Goal: Task Accomplishment & Management: Manage account settings

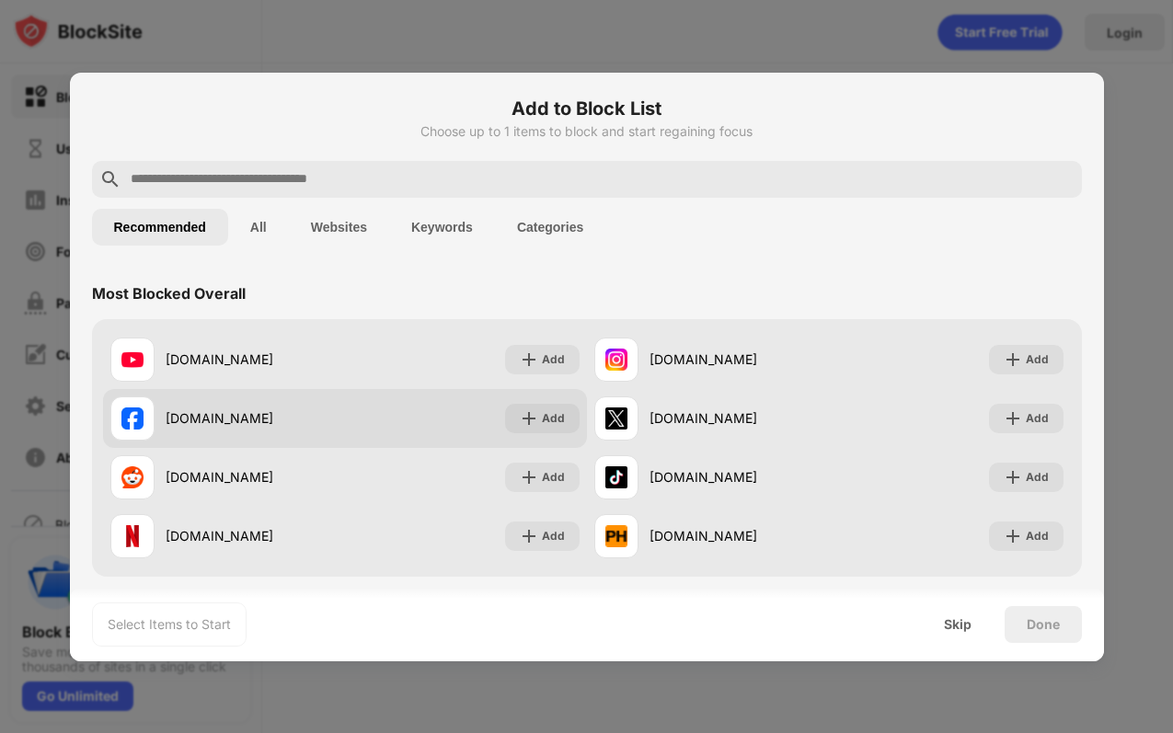
click at [536, 445] on div "[DOMAIN_NAME] Add" at bounding box center [345, 418] width 484 height 59
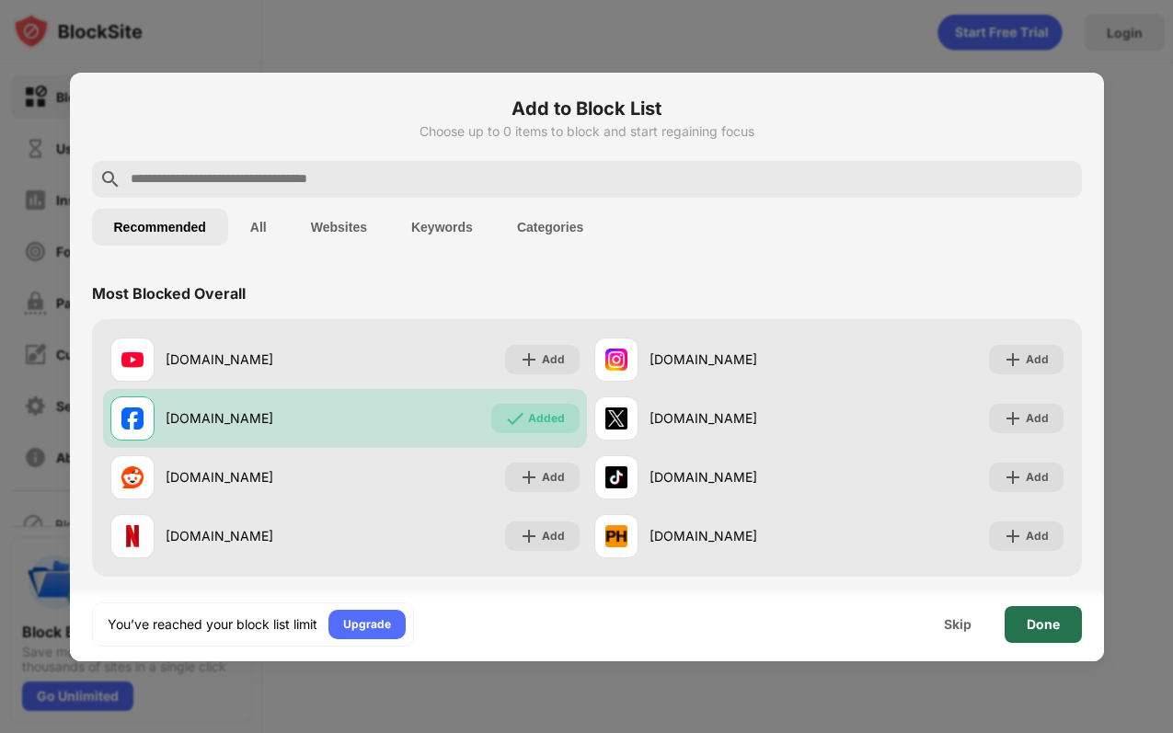
click at [1054, 615] on div "Done" at bounding box center [1043, 624] width 77 height 37
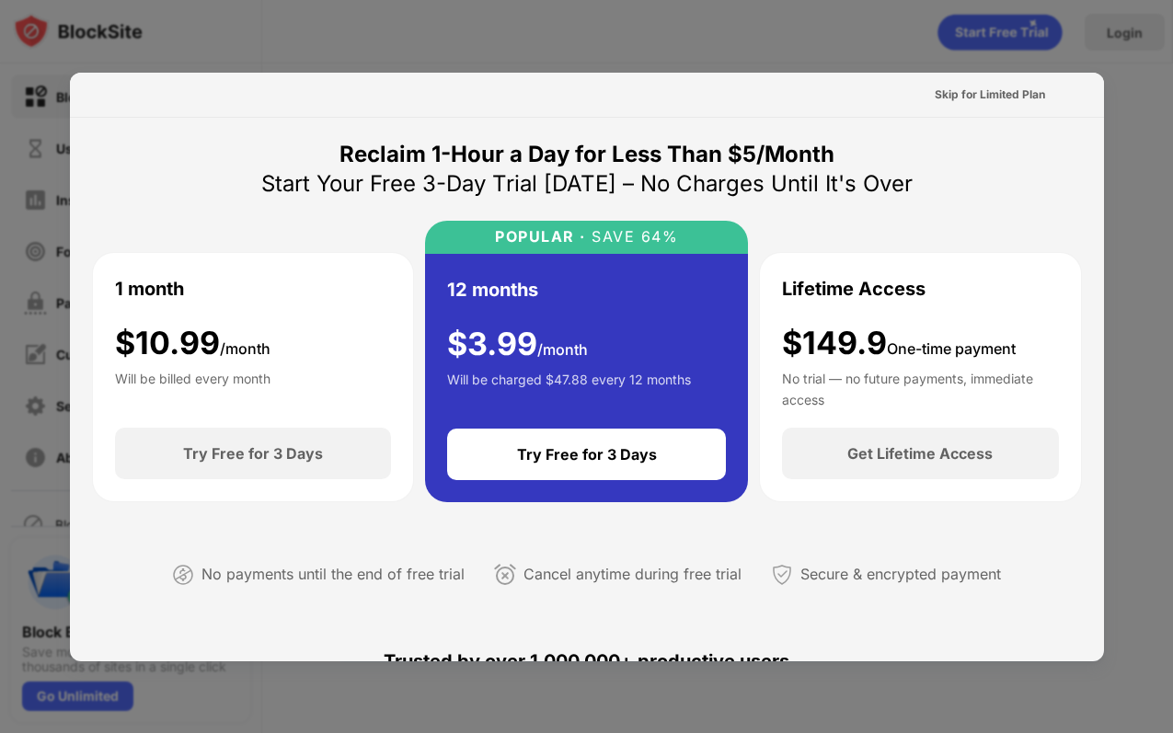
click at [1111, 66] on div at bounding box center [586, 366] width 1173 height 733
click at [1010, 89] on div "Skip for Limited Plan" at bounding box center [990, 95] width 110 height 18
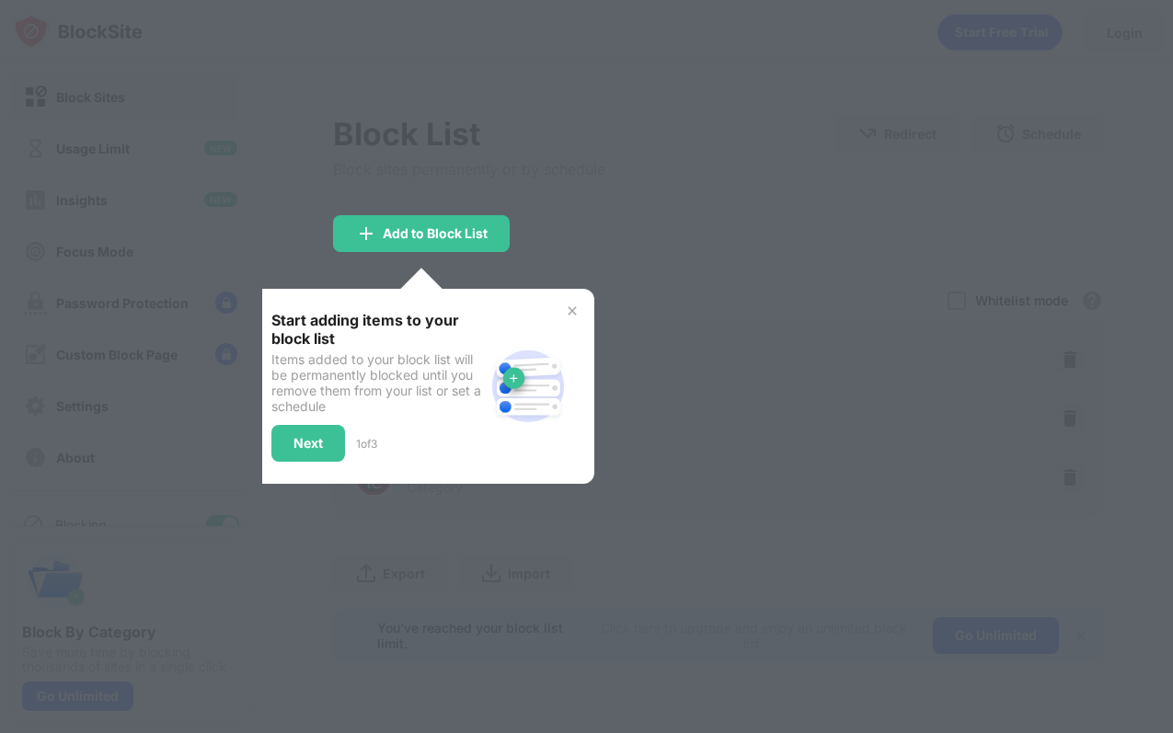
click at [576, 306] on img at bounding box center [572, 311] width 15 height 15
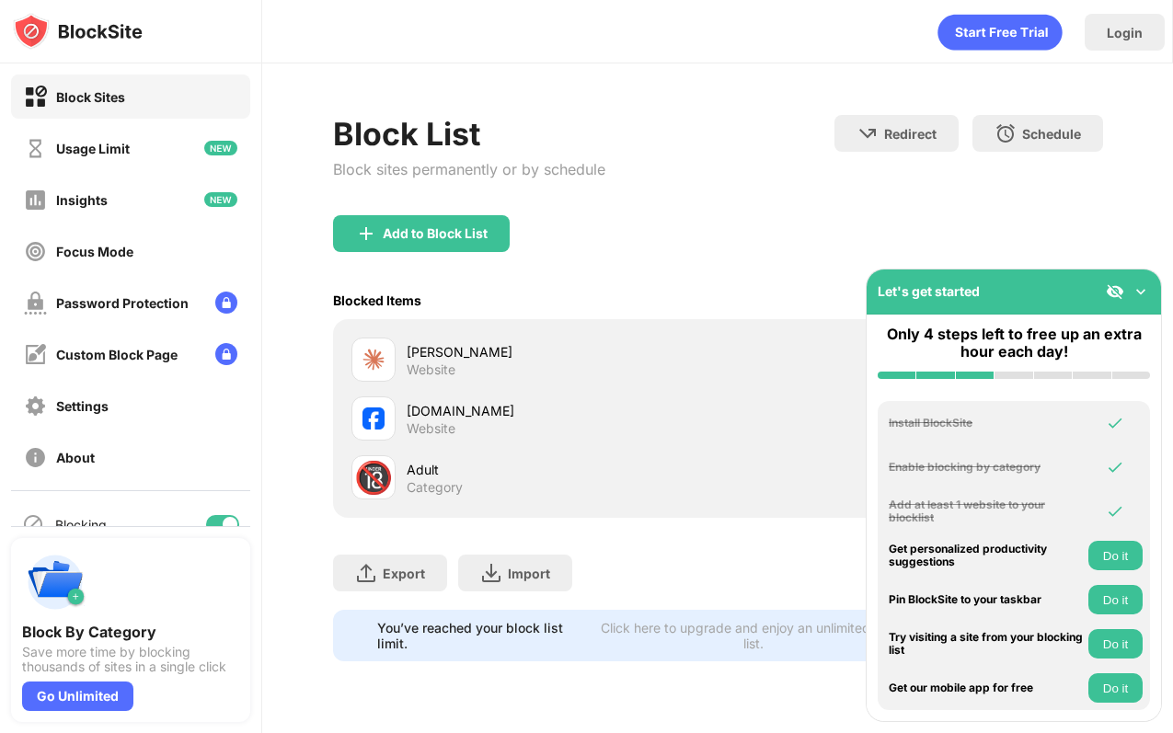
click at [1145, 291] on img at bounding box center [1141, 291] width 18 height 18
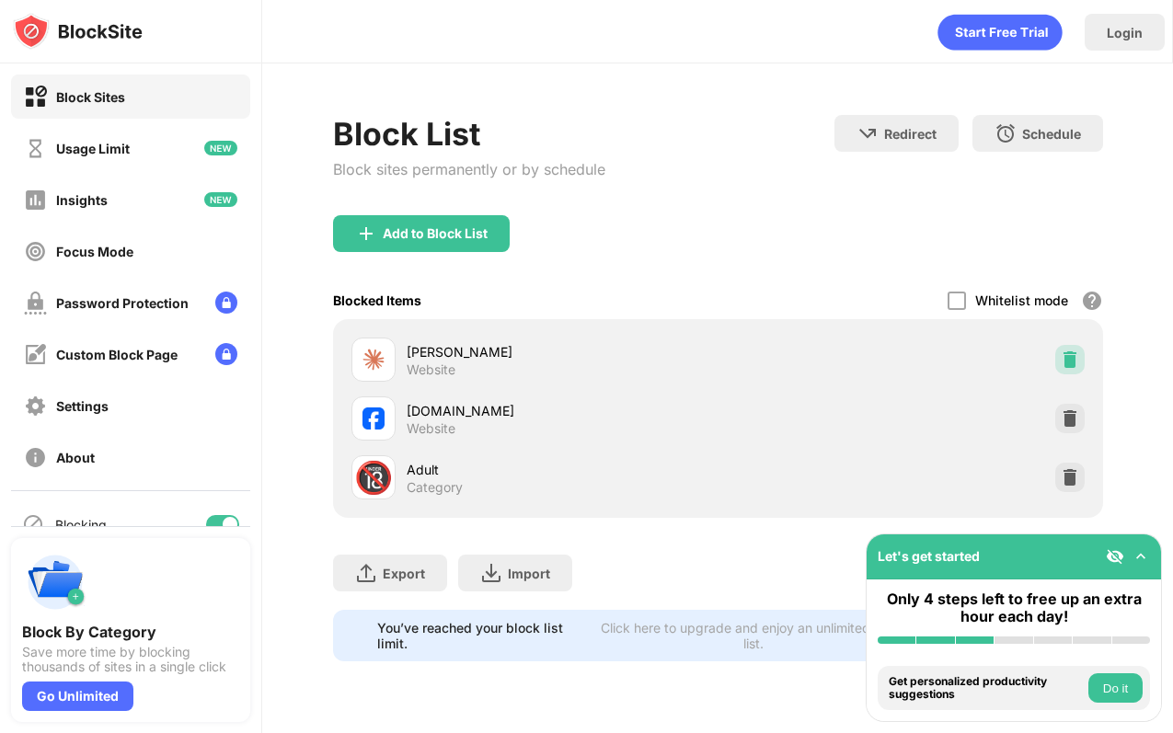
click at [1071, 370] on div at bounding box center [1069, 359] width 29 height 29
